Goal: Task Accomplishment & Management: Manage account settings

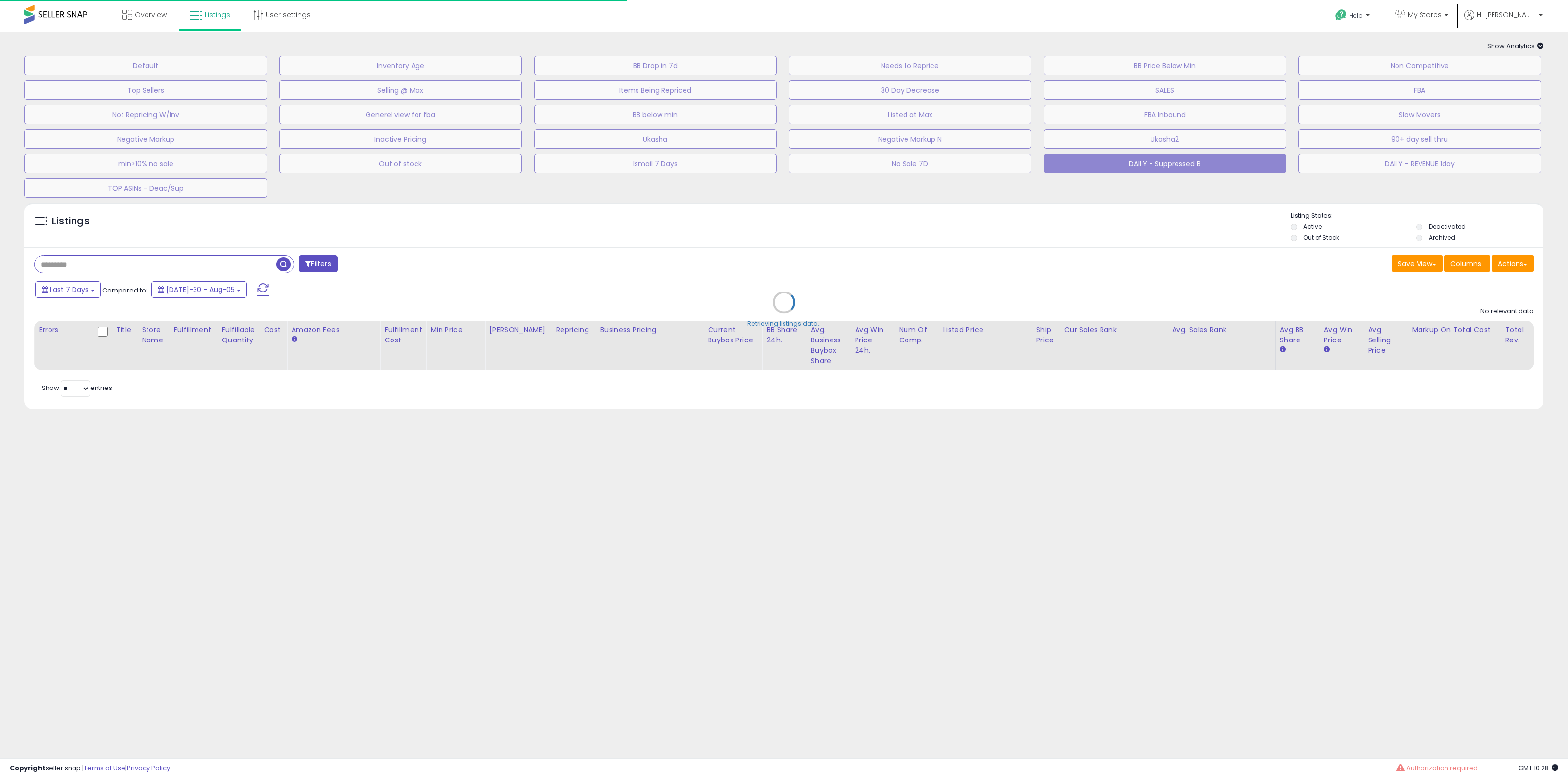
select select "**"
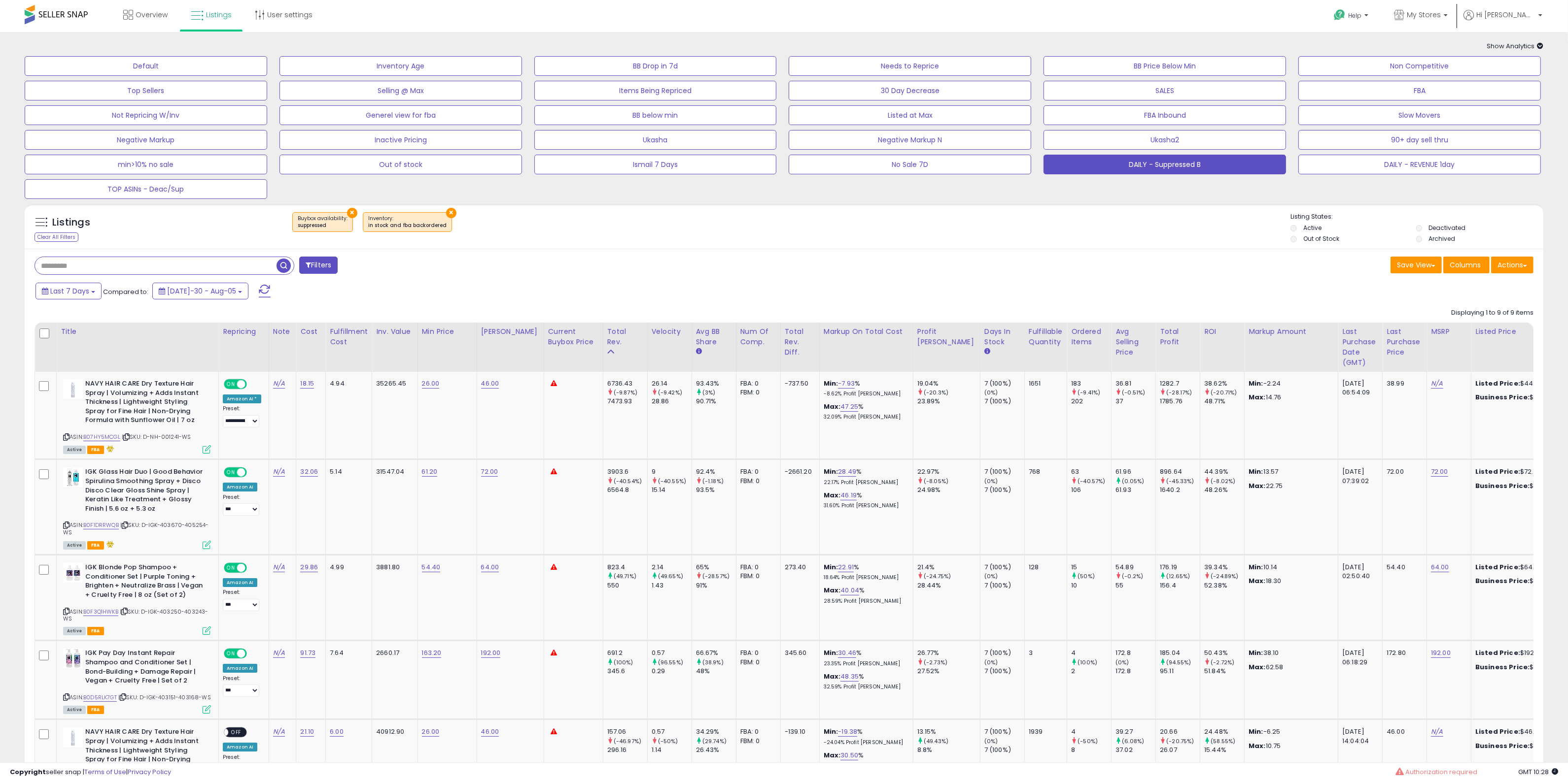
click at [760, 264] on div "Filters" at bounding box center [405, 266] width 757 height 20
click at [196, 16] on icon at bounding box center [197, 15] width 13 height 13
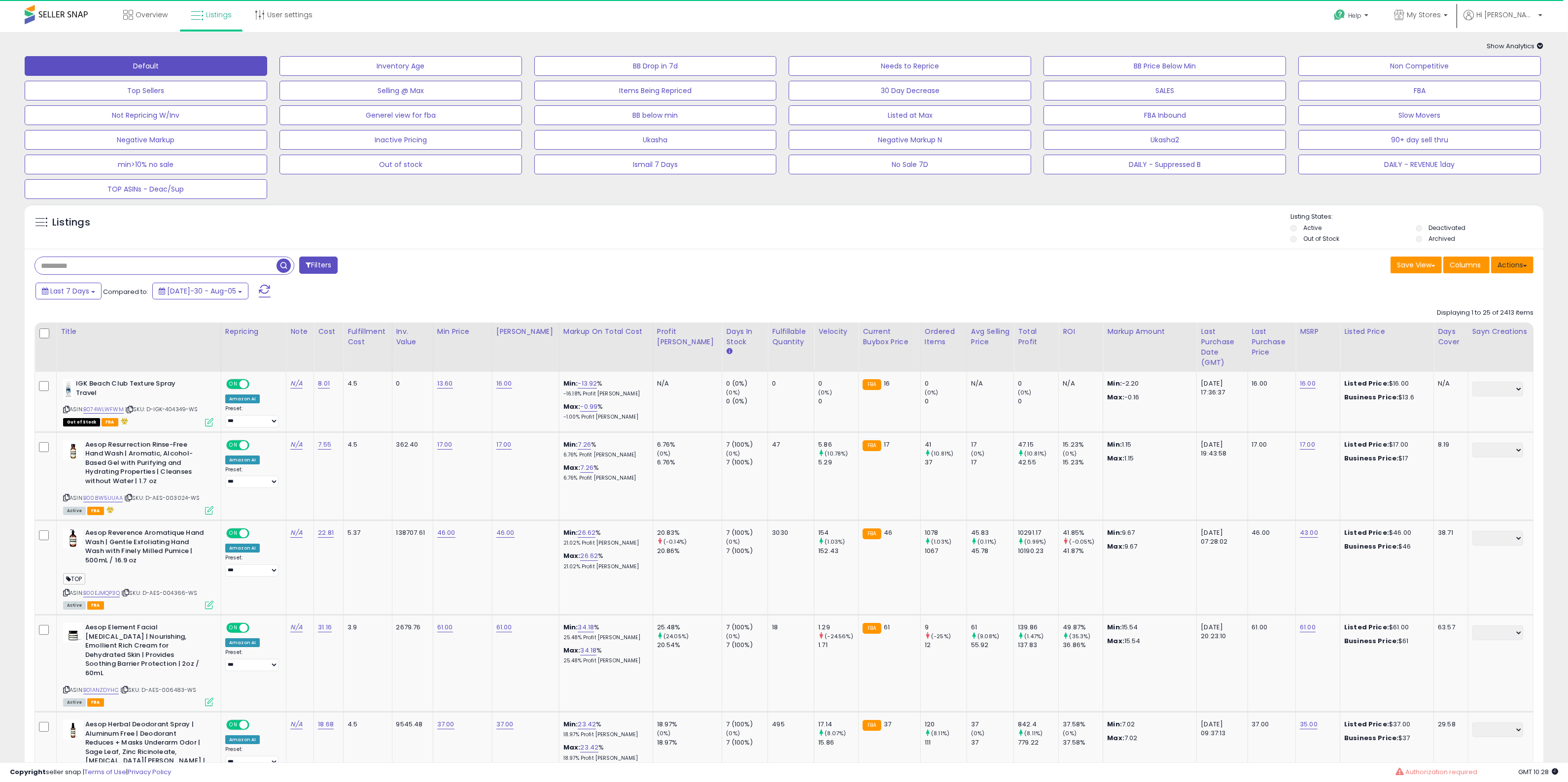
click at [1504, 259] on button "Actions" at bounding box center [1512, 264] width 42 height 17
click at [1447, 283] on link "Import" at bounding box center [1472, 286] width 108 height 15
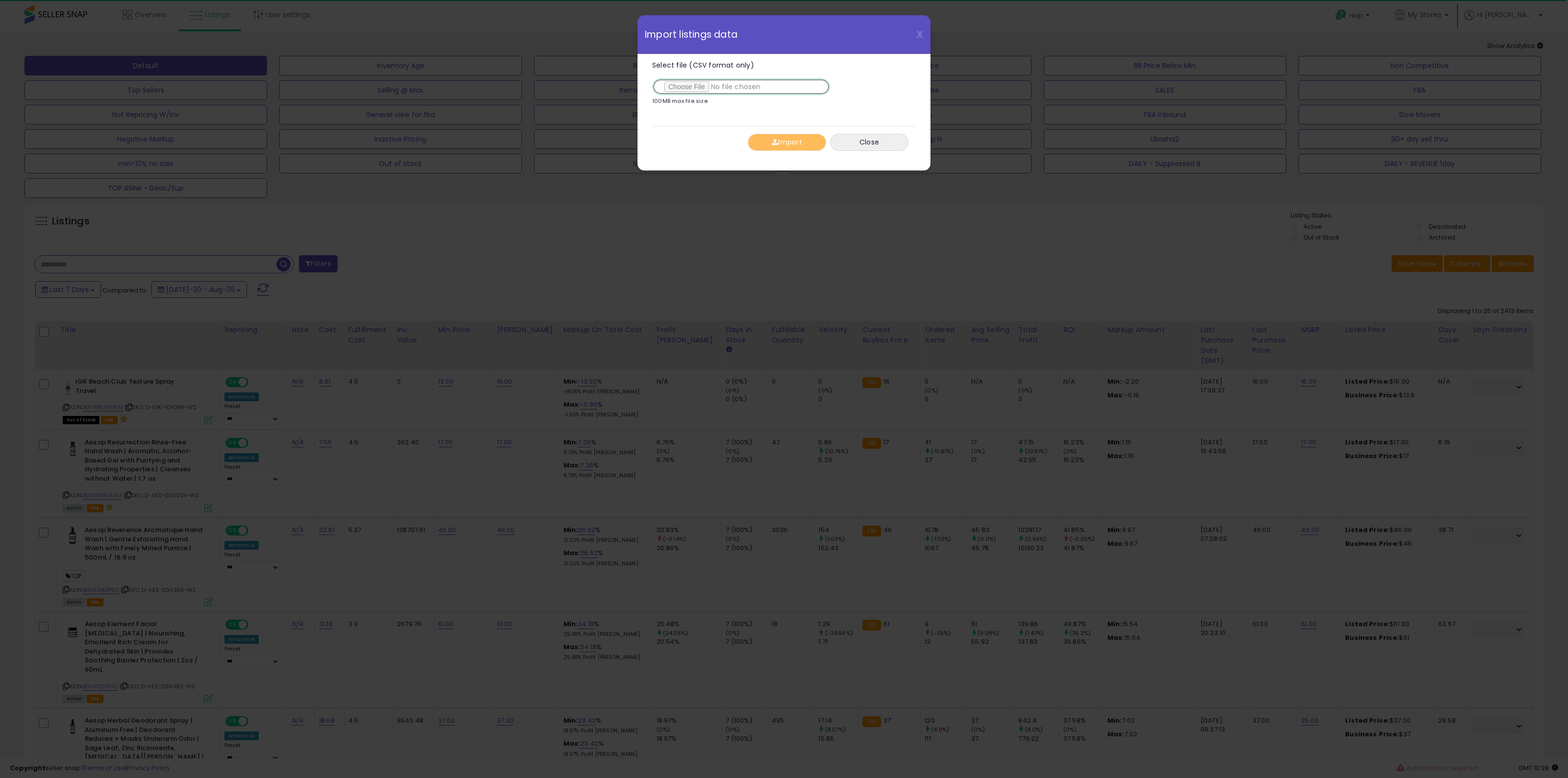
click at [690, 79] on input "Select file (CSV format only)" at bounding box center [741, 86] width 178 height 16
type input "**********"
click at [805, 145] on button "Import" at bounding box center [786, 142] width 79 height 17
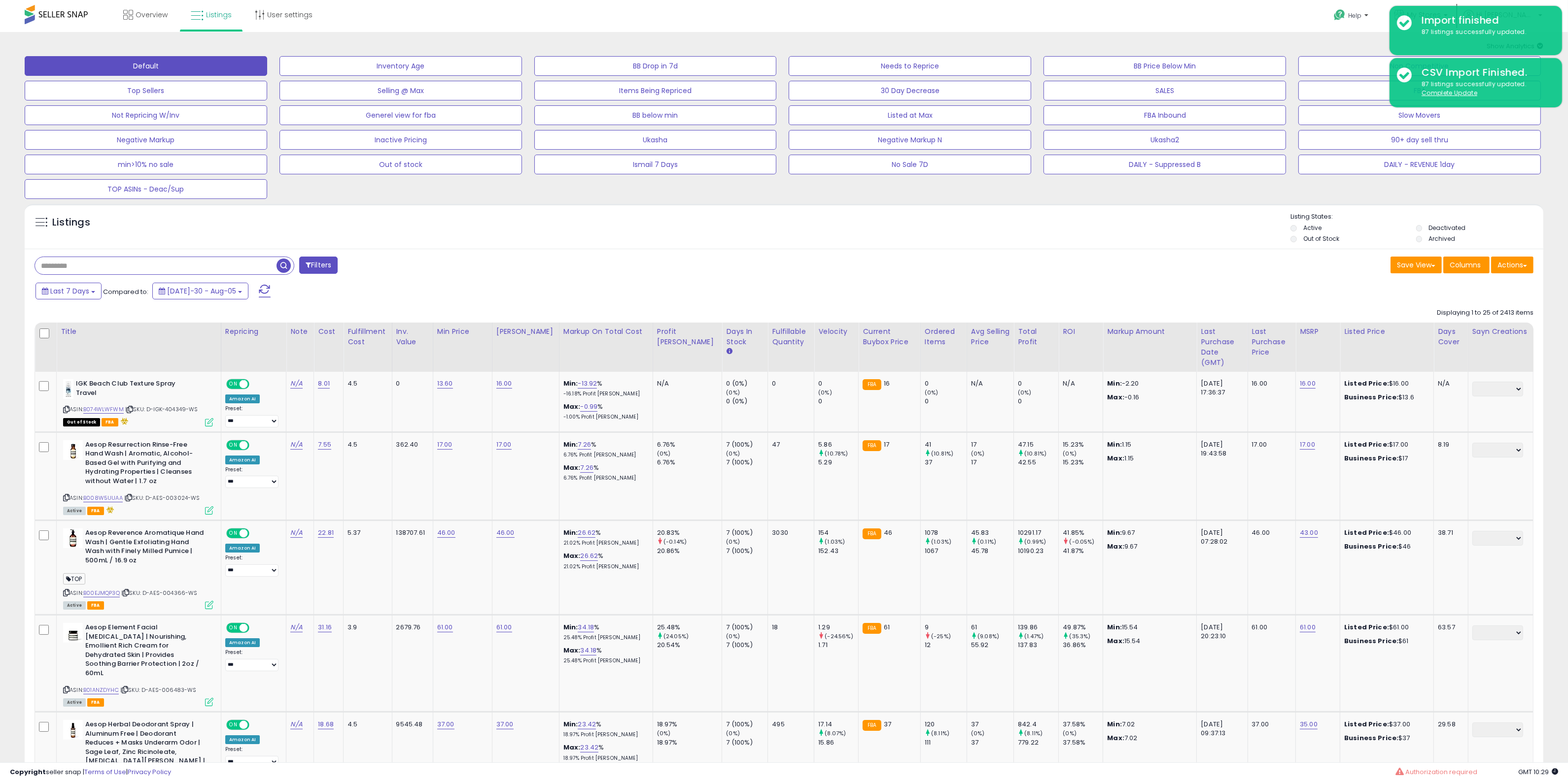
click at [227, 260] on input "text" at bounding box center [156, 266] width 241 height 17
type input "*"
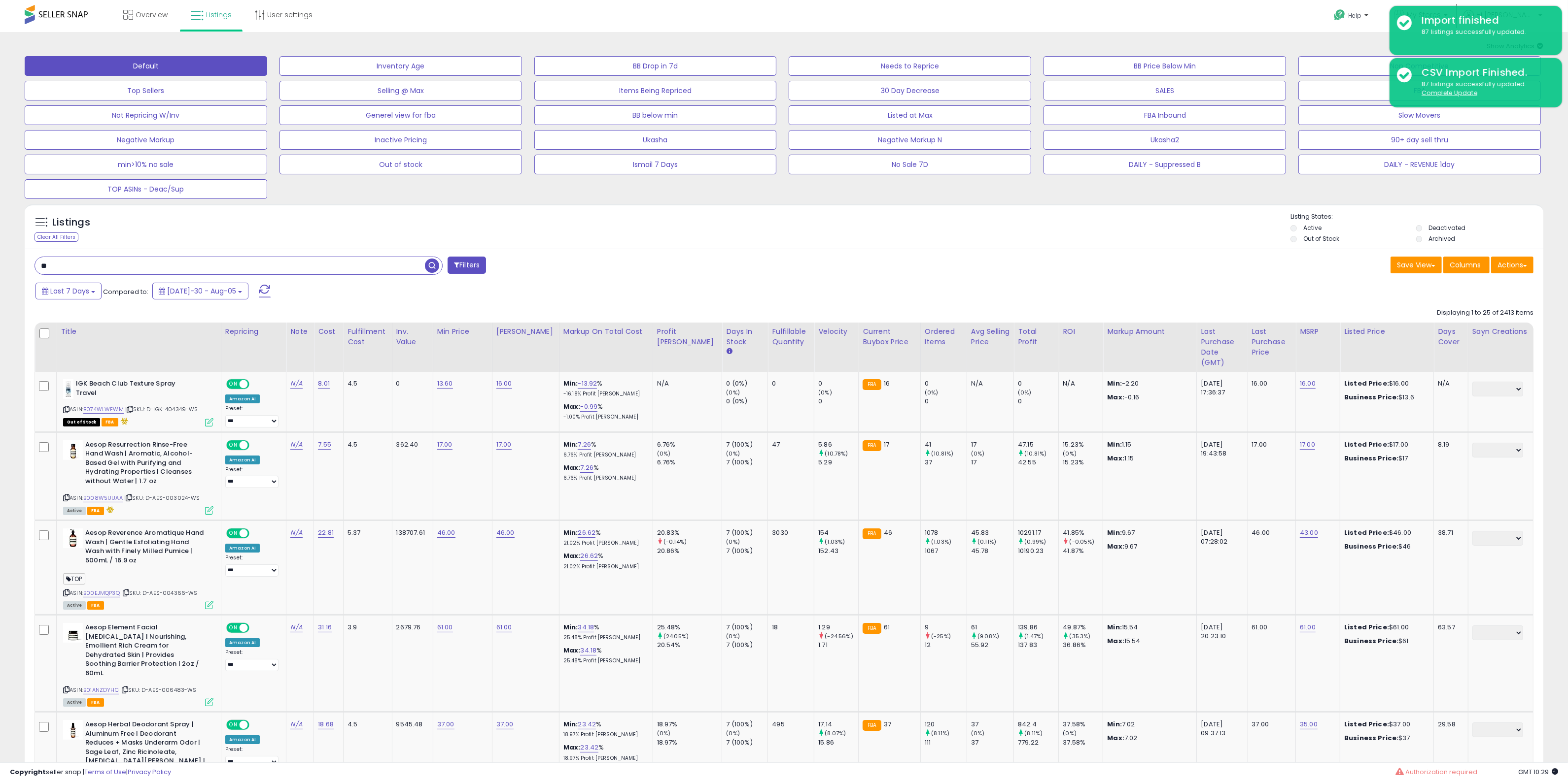
type input "*"
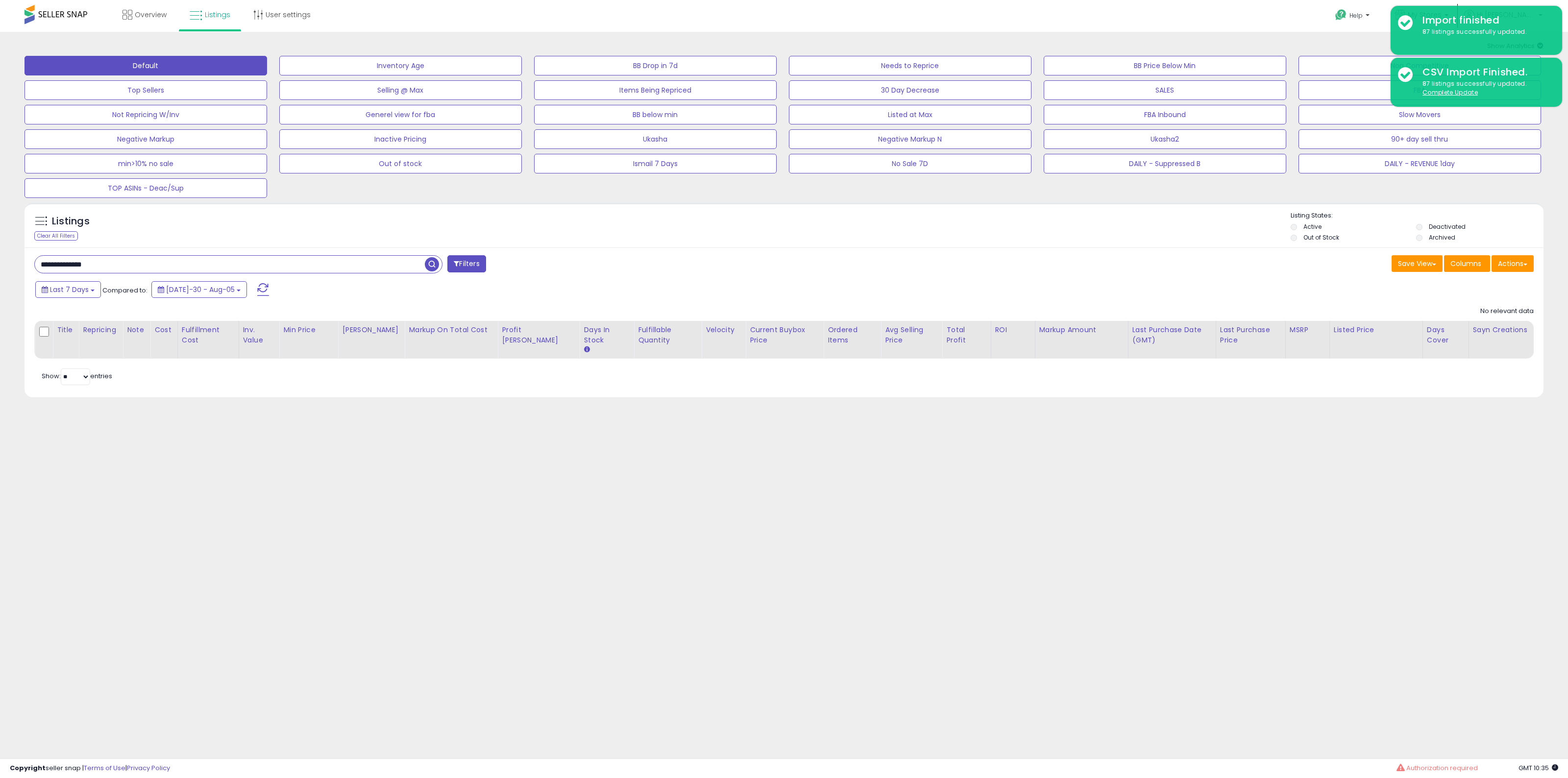
click at [1137, 230] on div "Listings Clear All Filters Listing States:" at bounding box center [784, 228] width 1519 height 33
click at [127, 266] on input "**********" at bounding box center [229, 264] width 390 height 17
click at [57, 267] on input "**********" at bounding box center [229, 264] width 390 height 17
type input "**********"
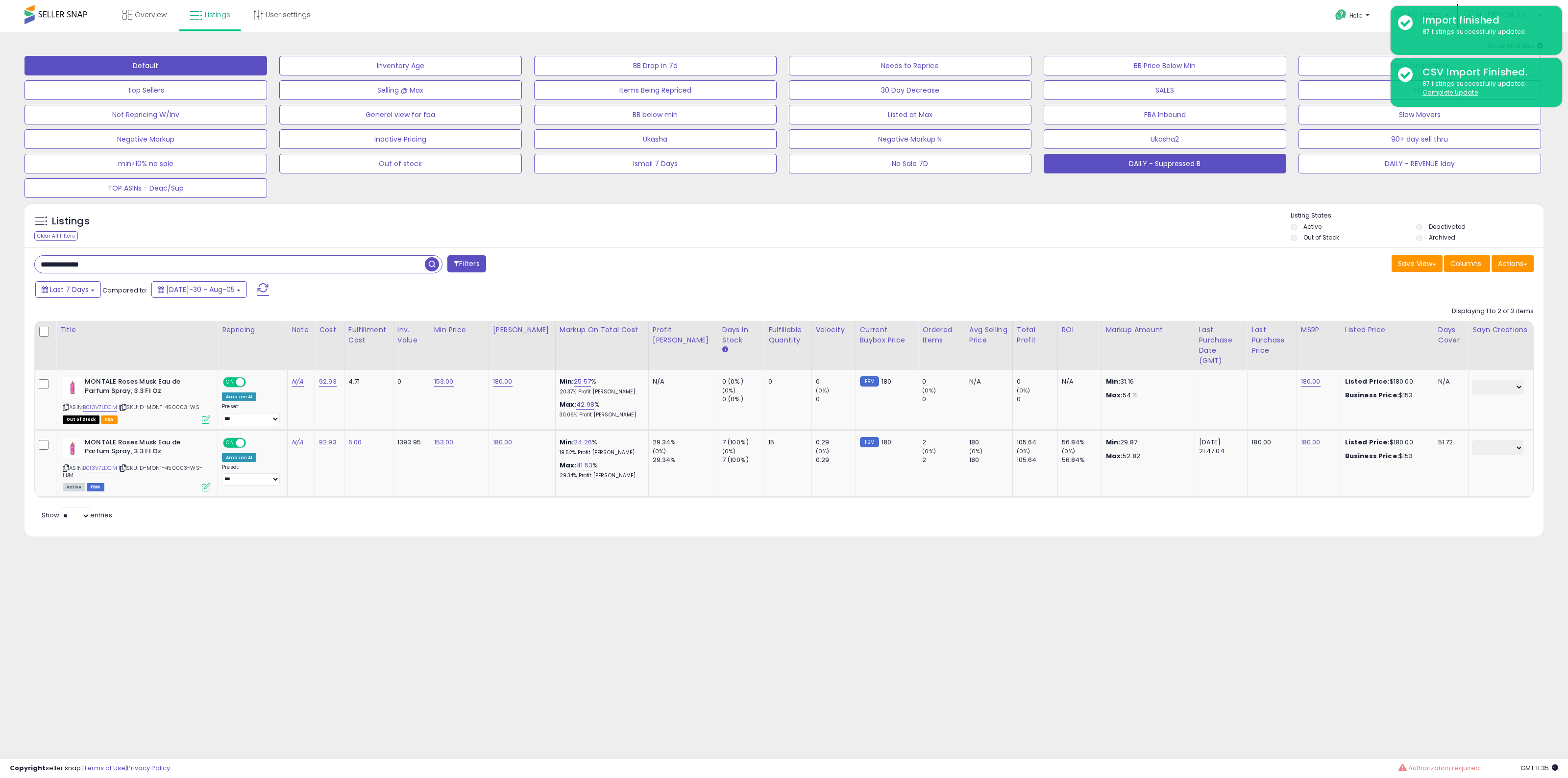
click at [522, 75] on button "DAILY - Suppressed B" at bounding box center [401, 66] width 242 height 19
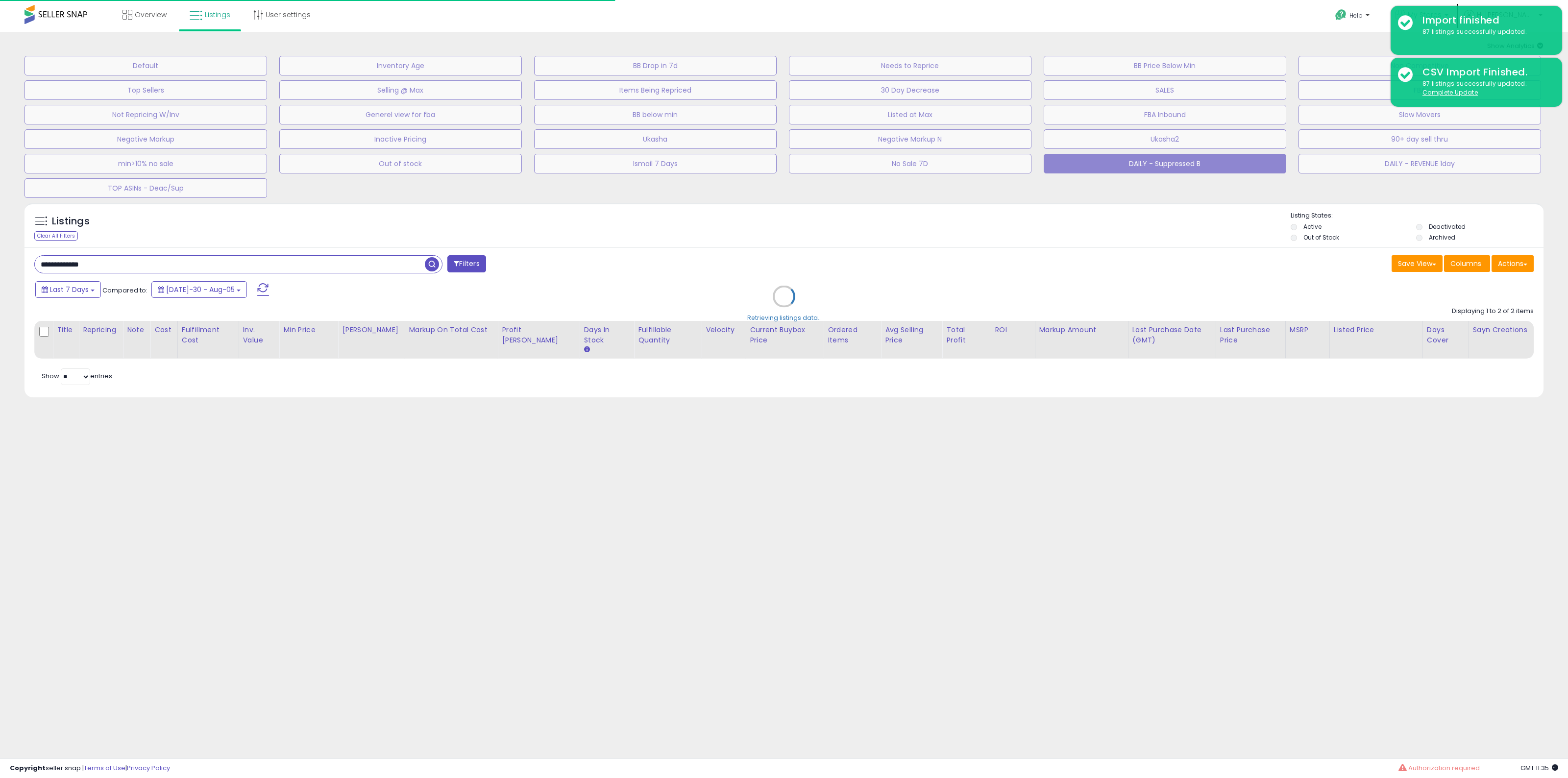
click at [1456, 4] on link "My Stores" at bounding box center [1422, 16] width 68 height 32
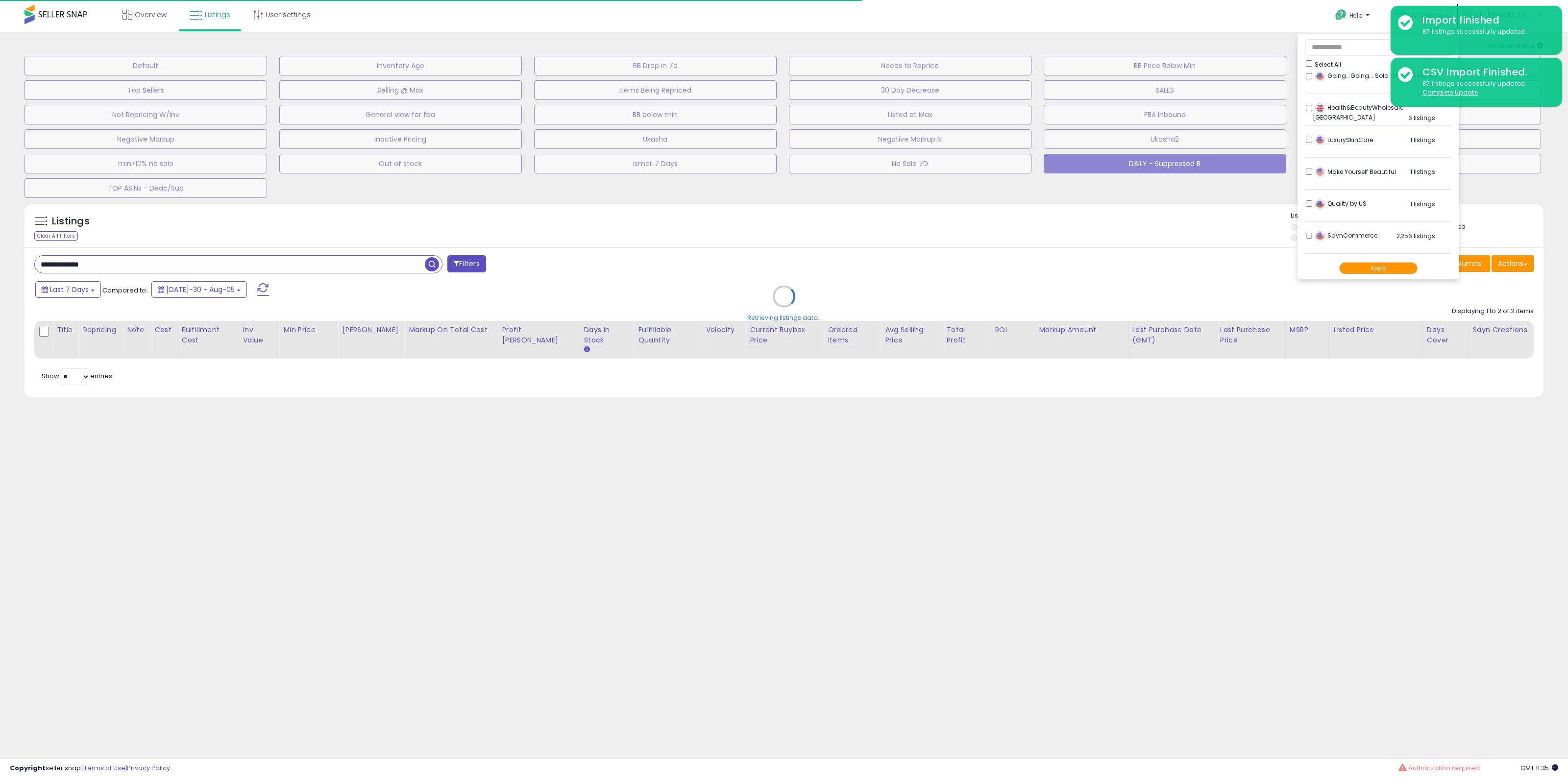
select select "**"
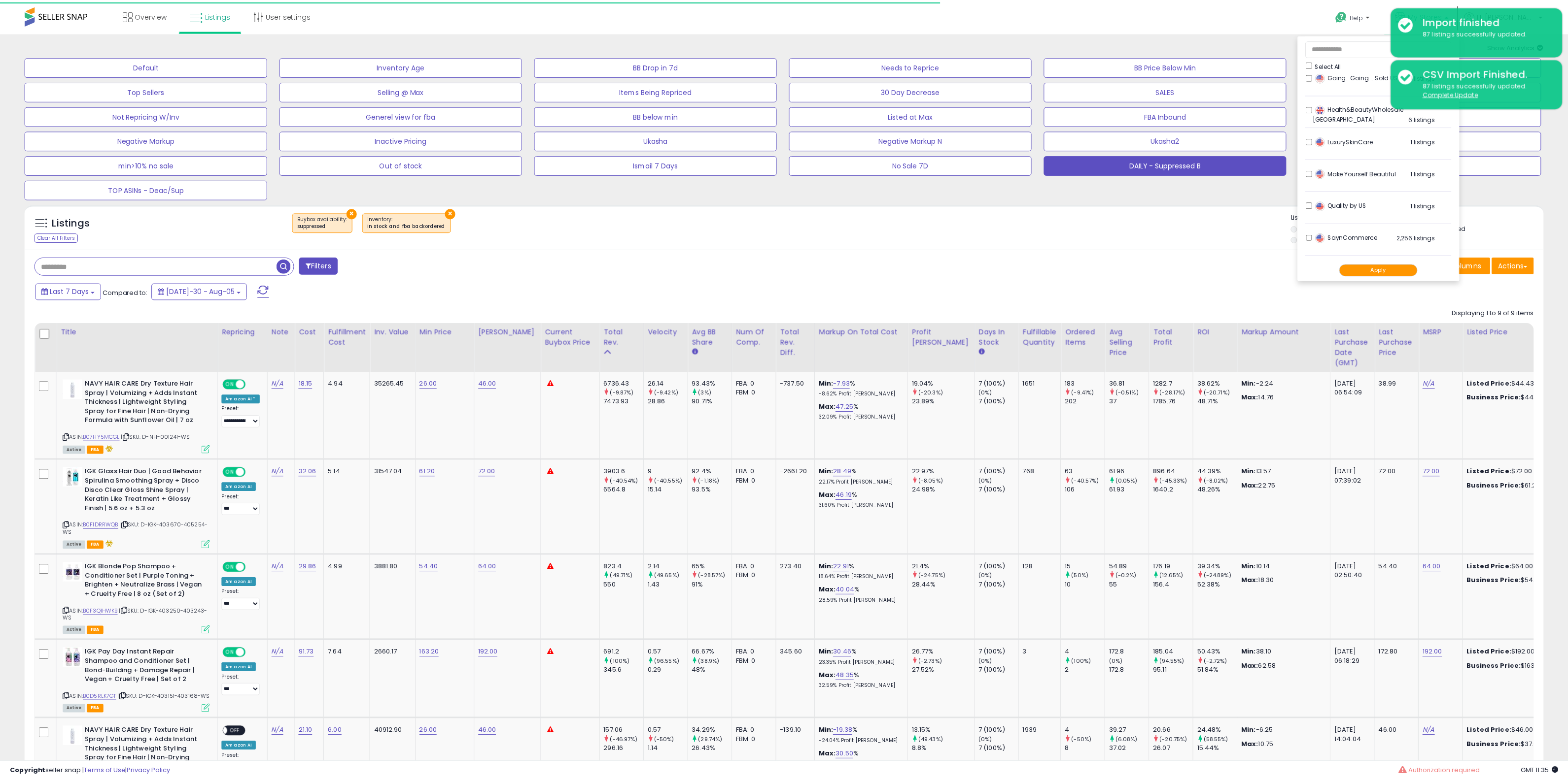
scroll to position [329, 0]
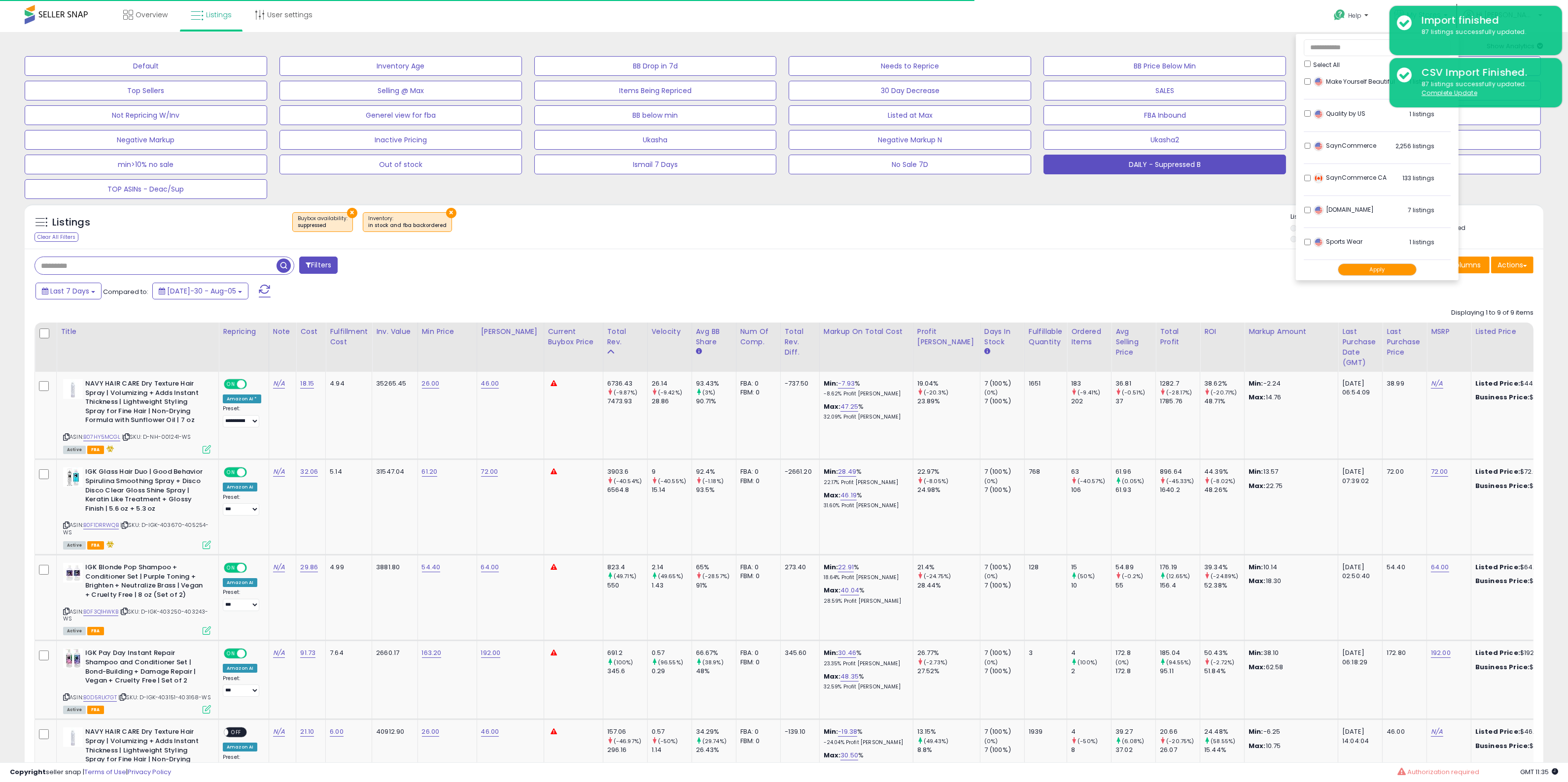
click at [1195, 218] on div "× Buybox availability : suppressed ×" at bounding box center [785, 226] width 1011 height 28
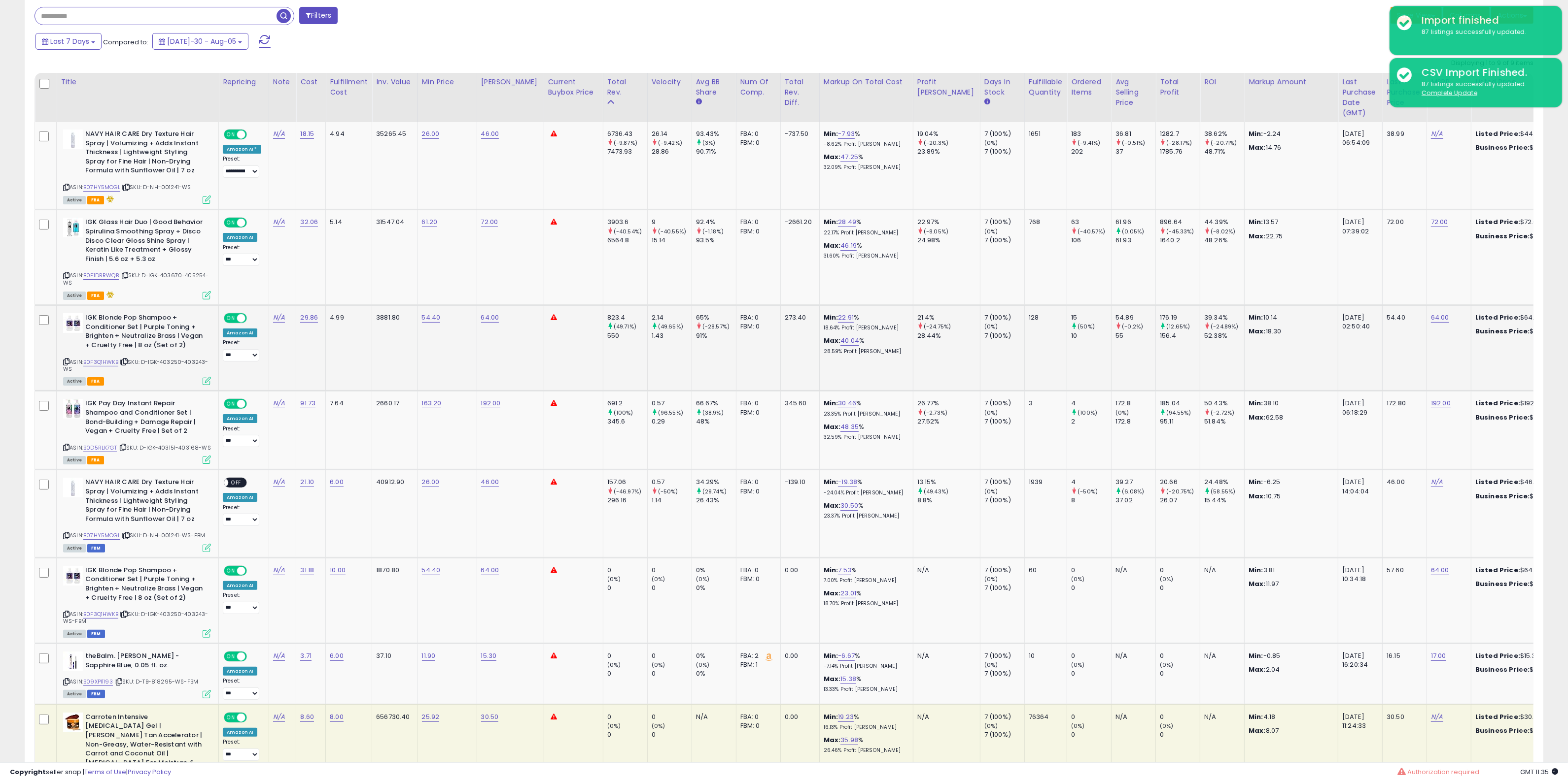
scroll to position [246, 0]
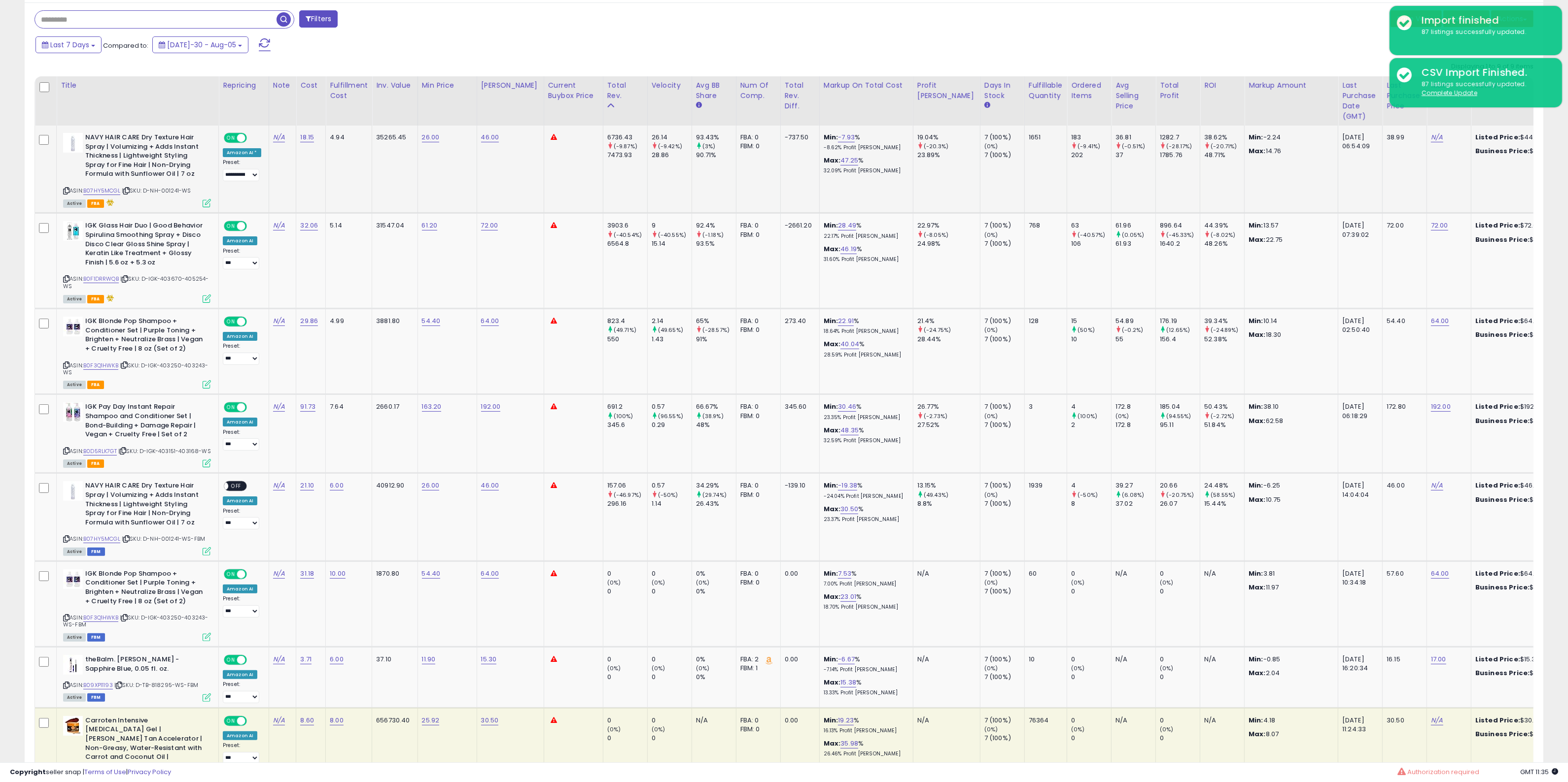
click at [66, 190] on icon at bounding box center [66, 191] width 6 height 6
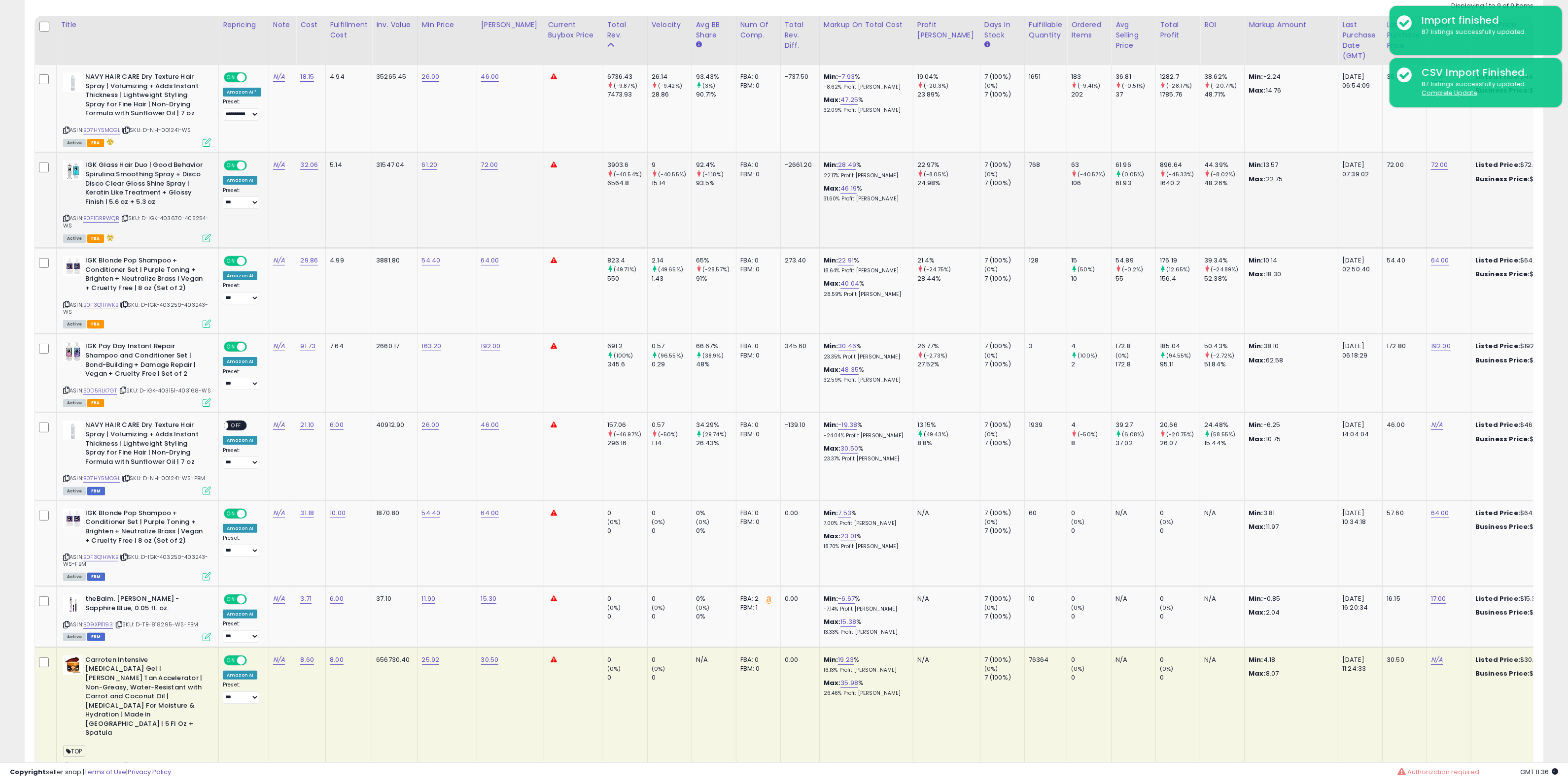
scroll to position [308, 0]
click at [67, 212] on div "ASIN: B0F1DRRWQB | SKU: D-IGK-403670-405254-WS Active FBA" at bounding box center [137, 200] width 148 height 81
click at [67, 220] on icon at bounding box center [66, 217] width 6 height 6
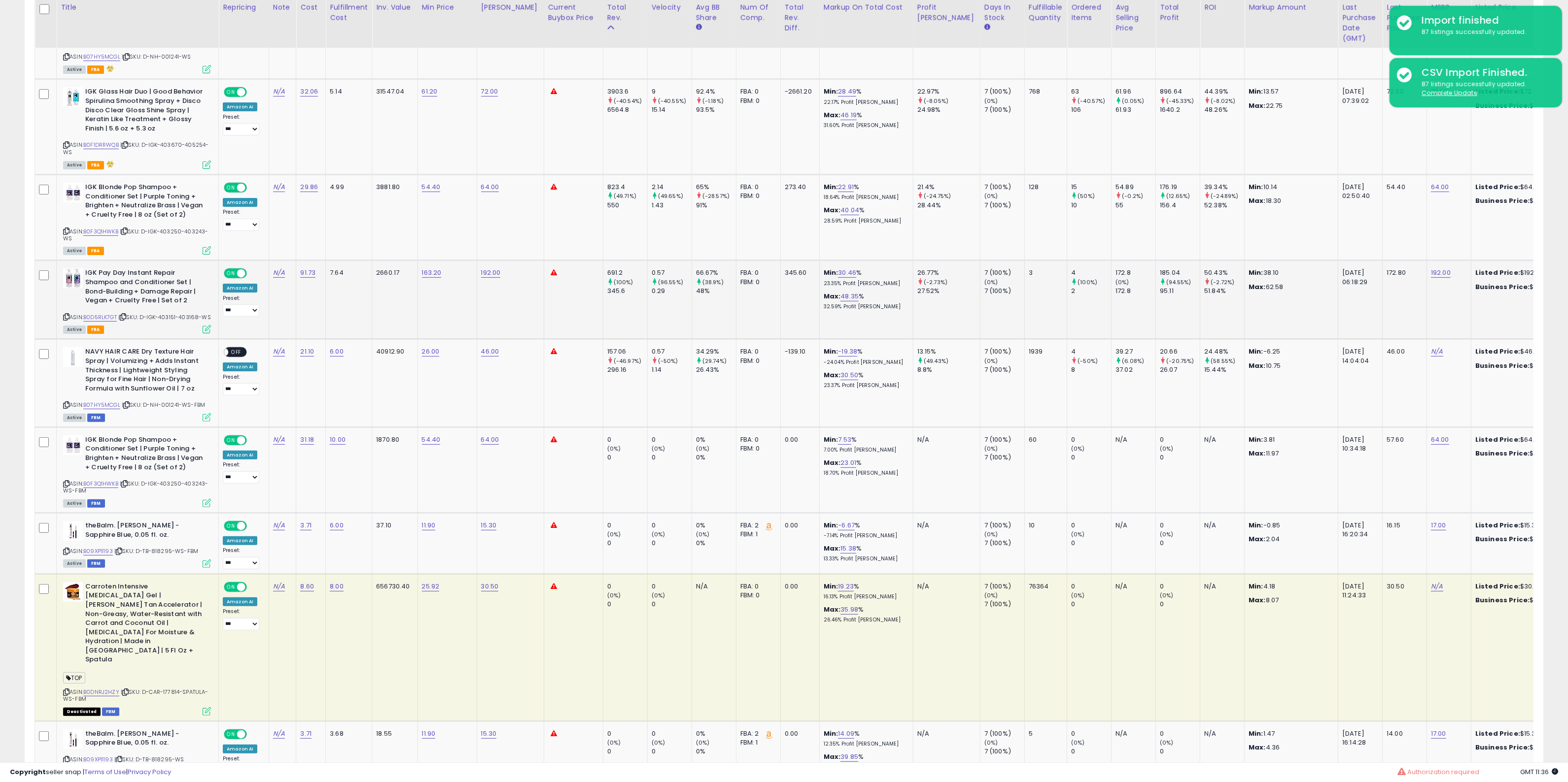
scroll to position [375, 0]
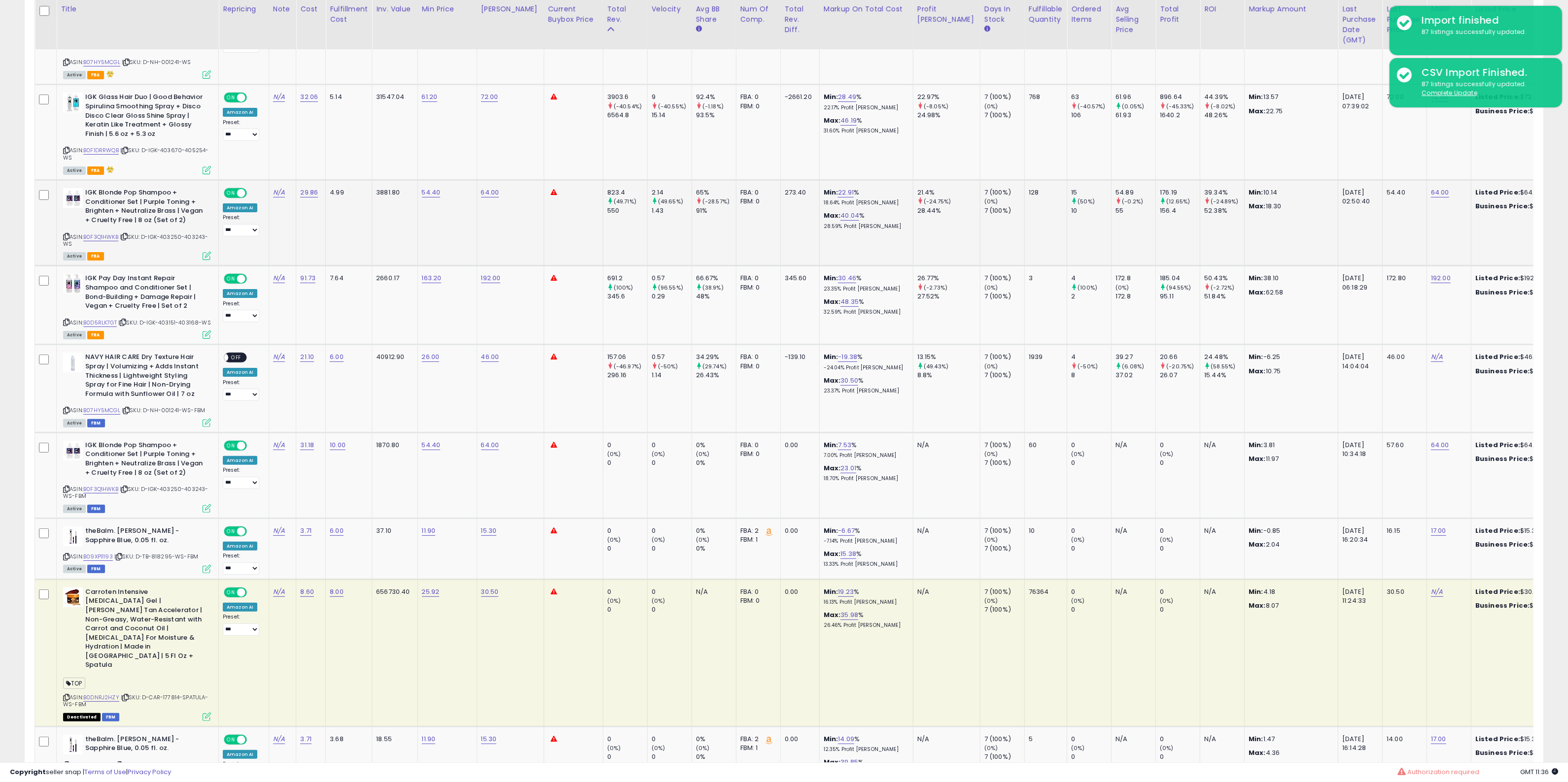
click at [67, 237] on icon at bounding box center [66, 236] width 6 height 6
click at [64, 320] on icon at bounding box center [66, 322] width 6 height 6
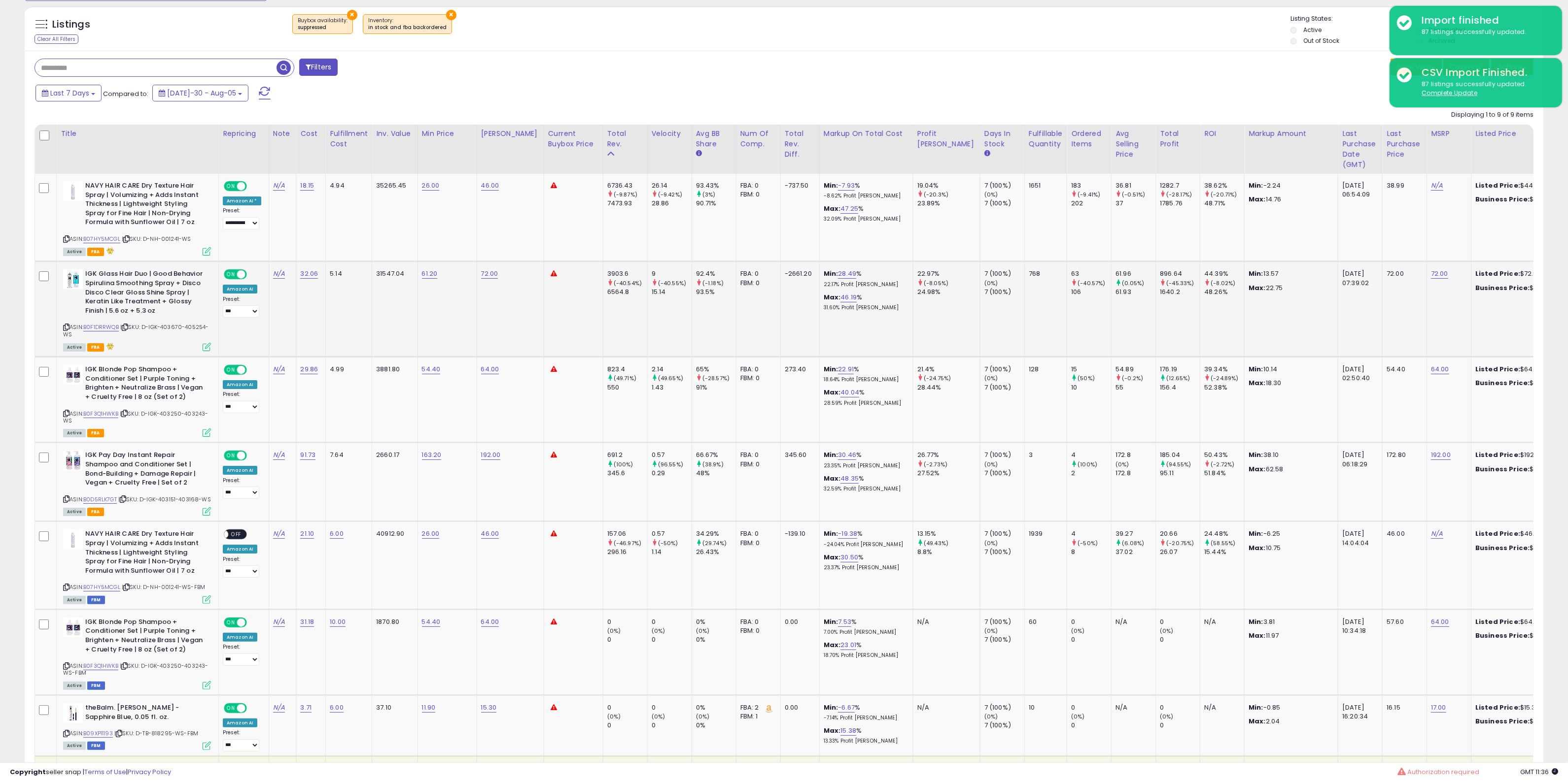
scroll to position [313, 0]
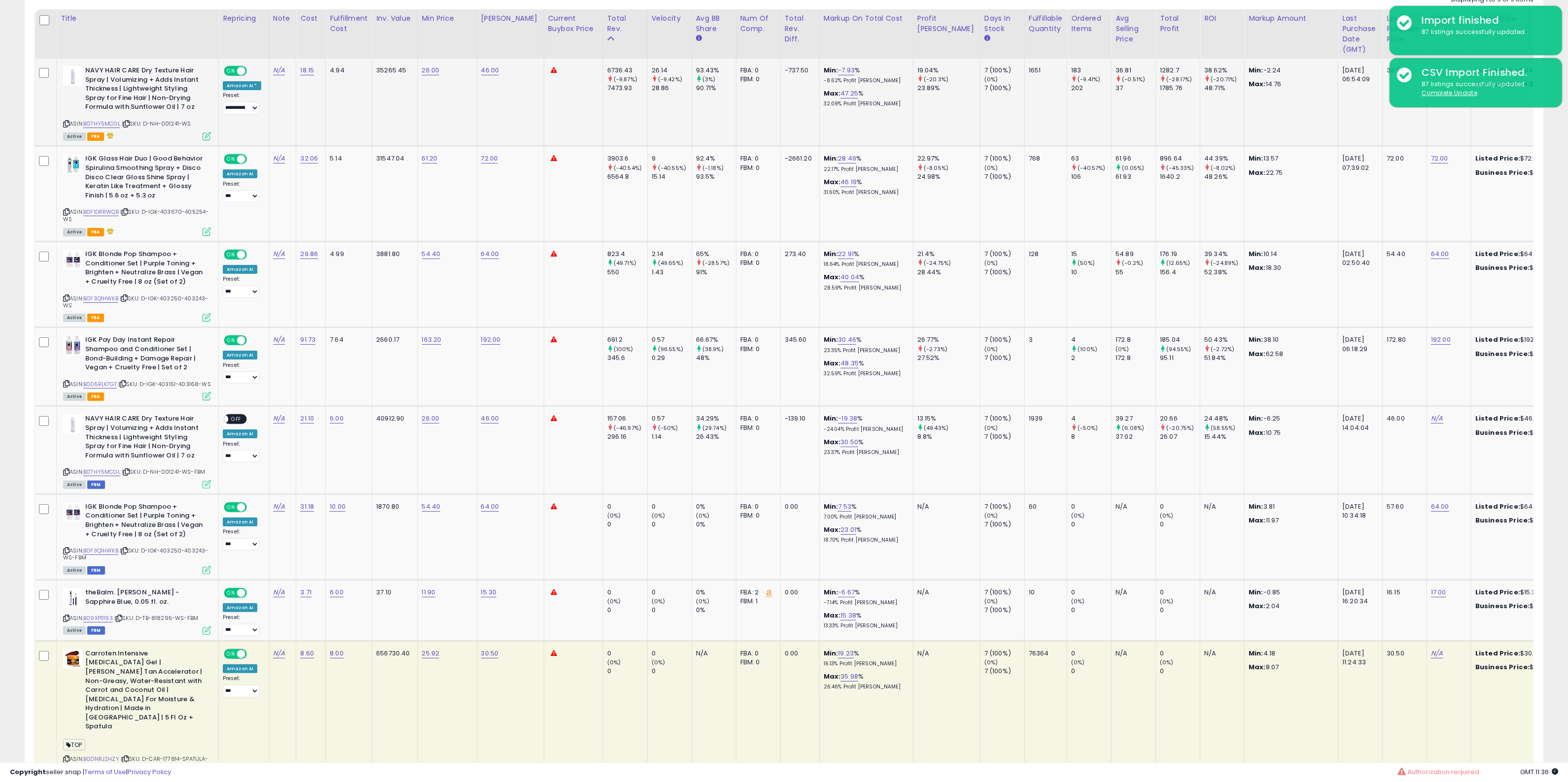
click at [63, 122] on icon at bounding box center [66, 124] width 6 height 6
click at [64, 124] on icon at bounding box center [66, 124] width 6 height 6
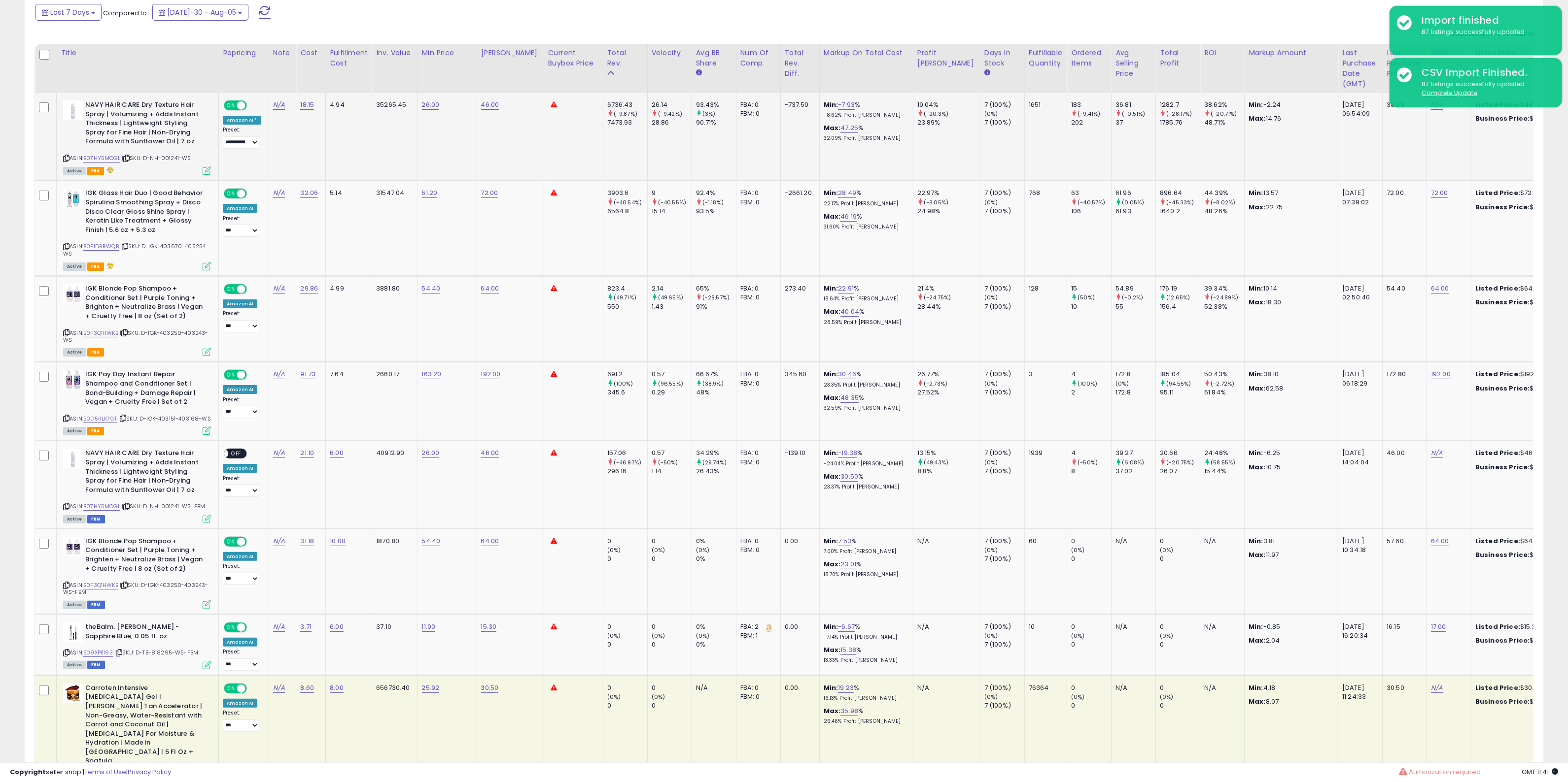
scroll to position [190, 0]
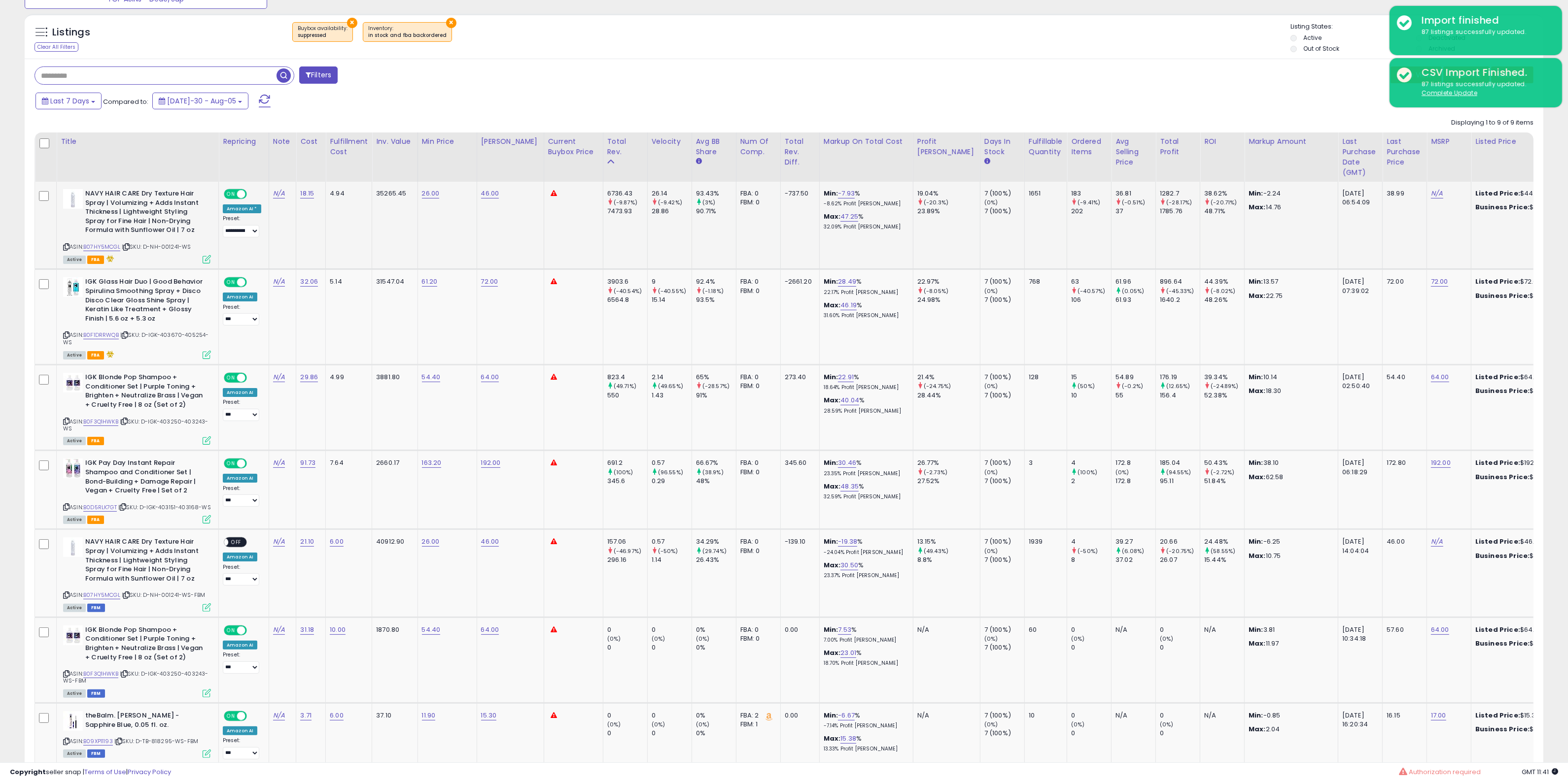
click at [205, 261] on icon at bounding box center [207, 259] width 9 height 9
click at [64, 245] on icon at bounding box center [66, 247] width 6 height 6
click at [92, 240] on div "ASIN: B07HY5MCGL | SKU: D-NH-001241-WS Active FBA" at bounding box center [137, 226] width 148 height 73
click at [95, 242] on div "ASIN: B07HY5MCGL | SKU: D-NH-001241-WS Active FBA" at bounding box center [137, 226] width 148 height 73
click at [94, 243] on link "B07HY5MCGL" at bounding box center [102, 247] width 37 height 9
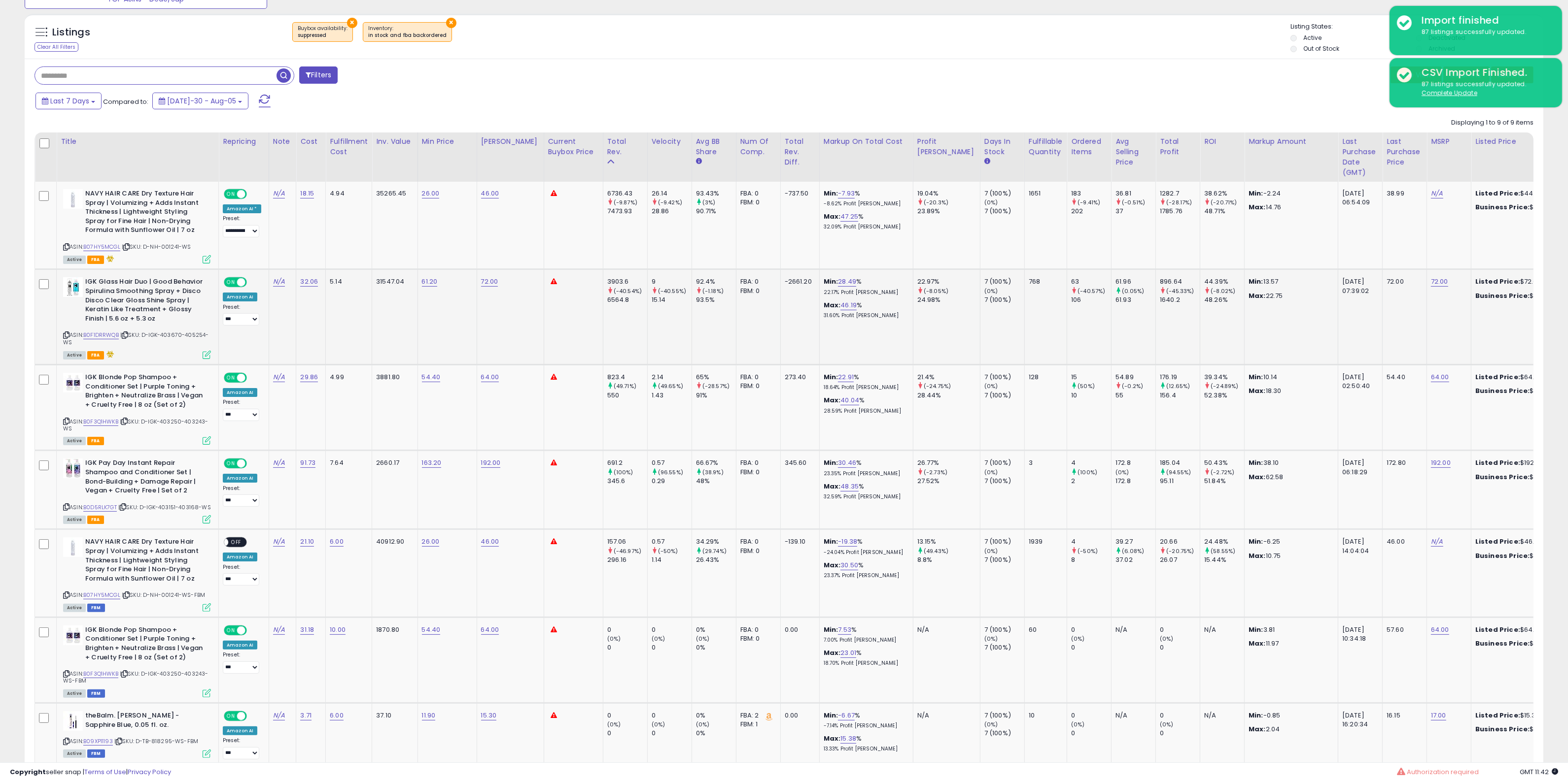
click at [67, 335] on icon at bounding box center [66, 335] width 6 height 6
click at [65, 424] on icon at bounding box center [66, 421] width 6 height 6
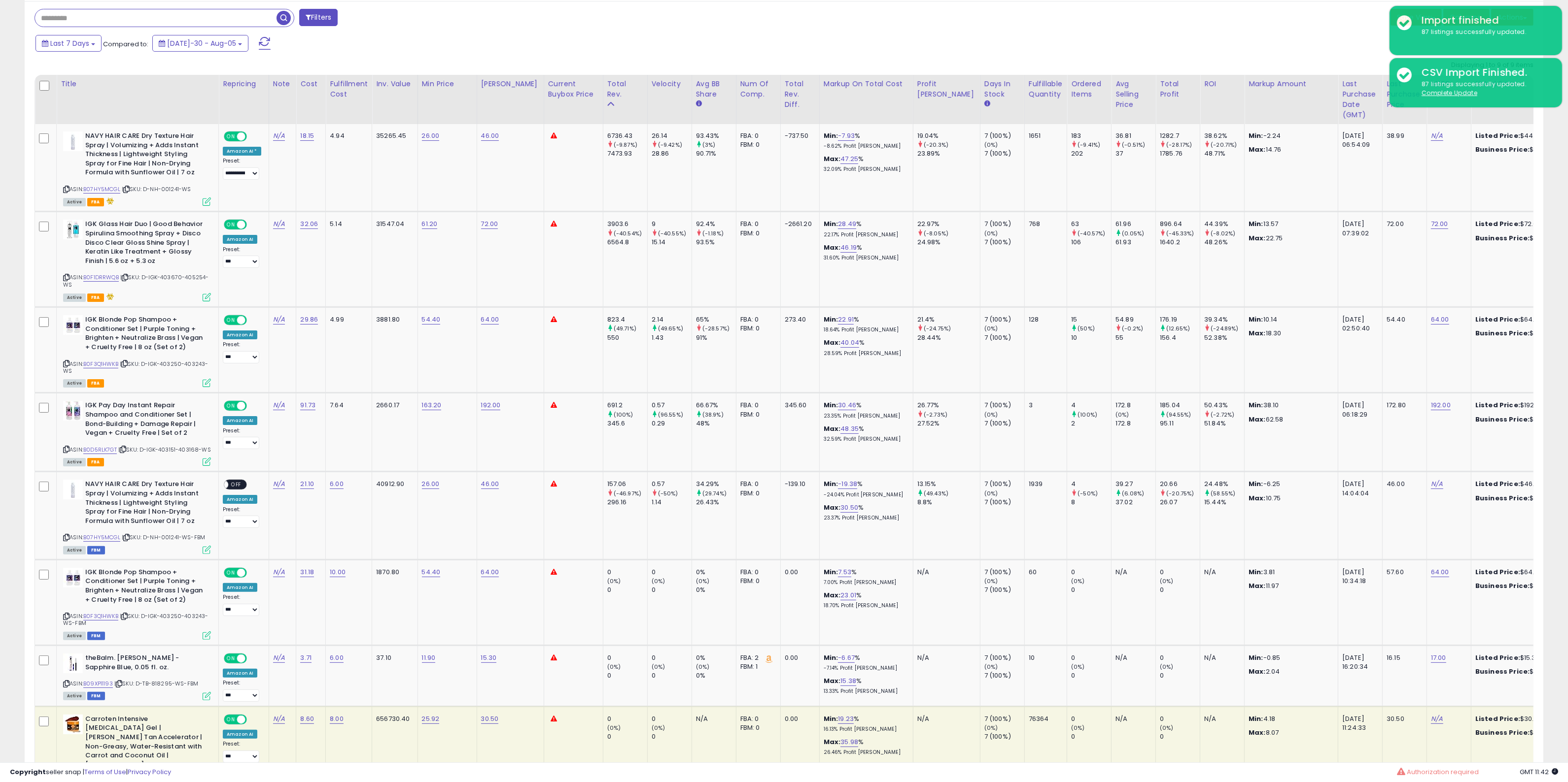
scroll to position [251, 0]
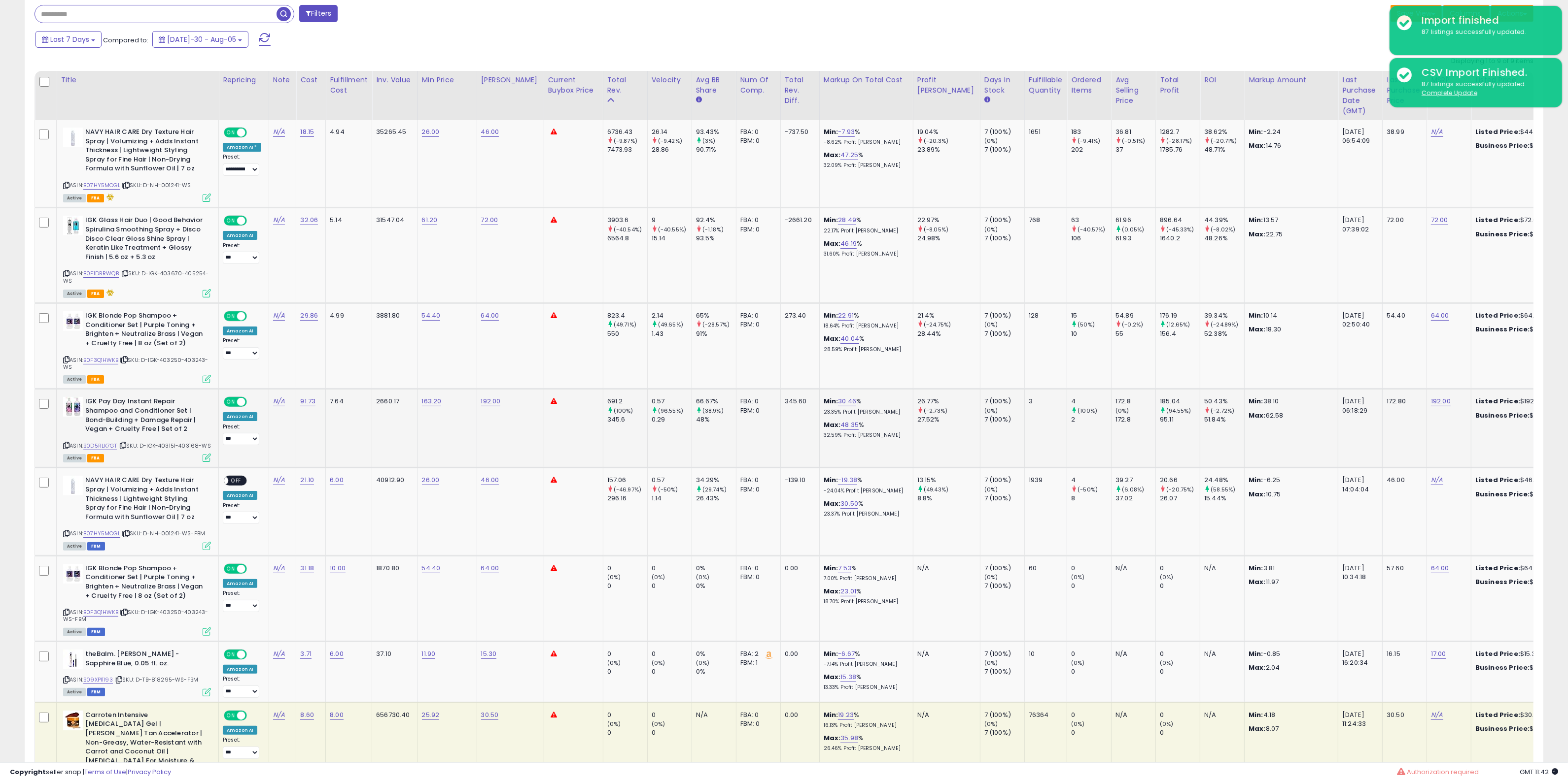
click at [67, 443] on icon at bounding box center [66, 445] width 6 height 6
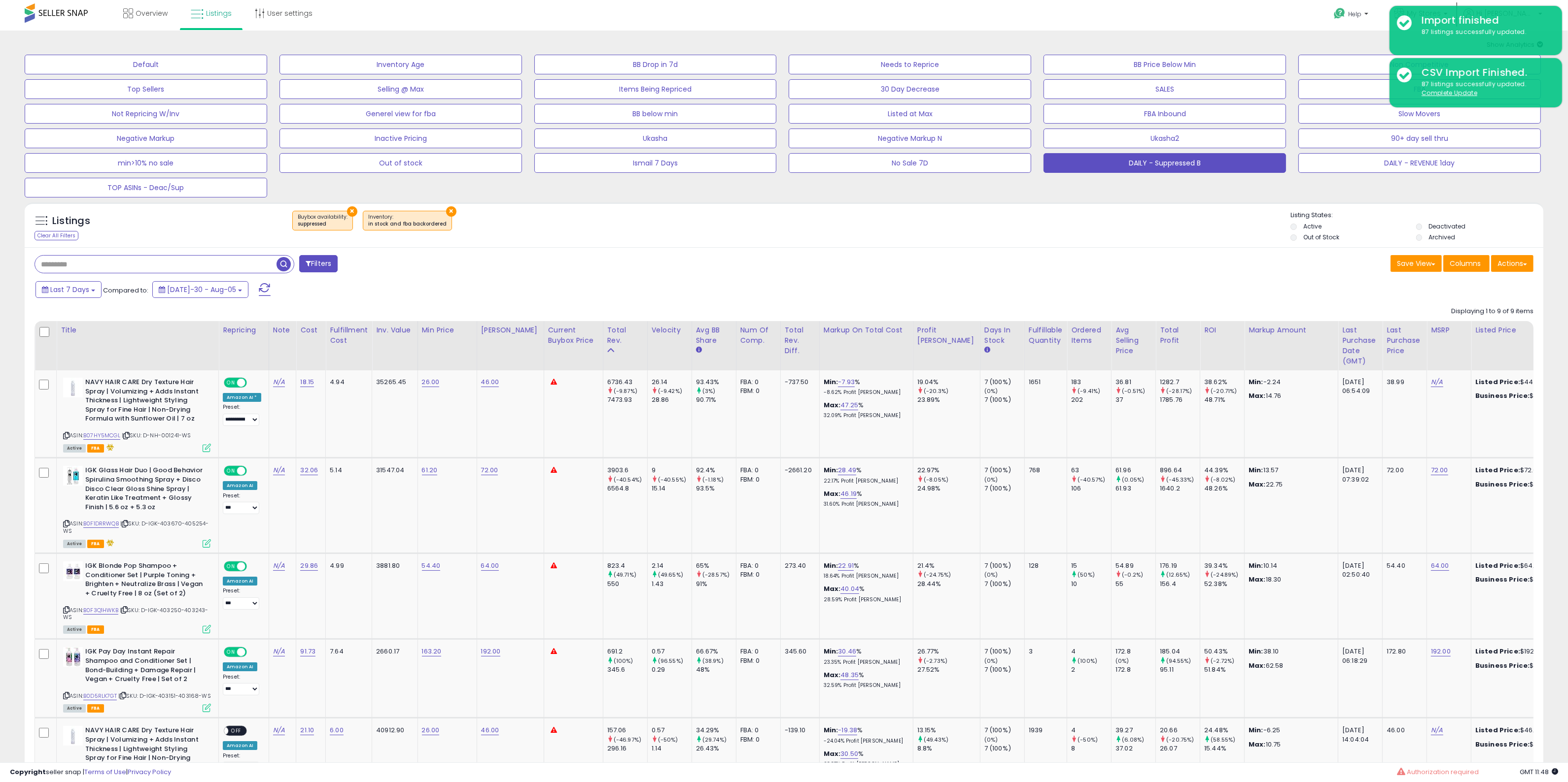
scroll to position [0, 0]
